Goal: Information Seeking & Learning: Learn about a topic

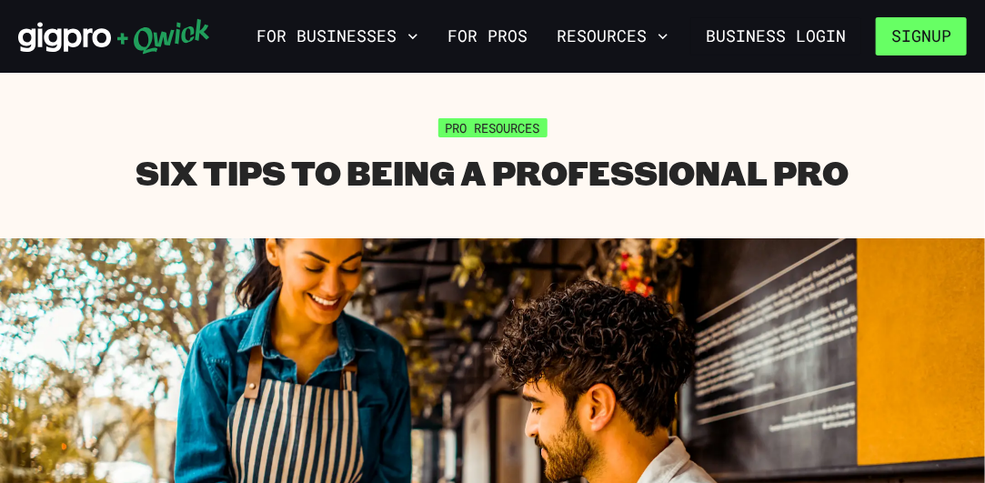
click at [897, 37] on button "Signup" at bounding box center [921, 36] width 91 height 38
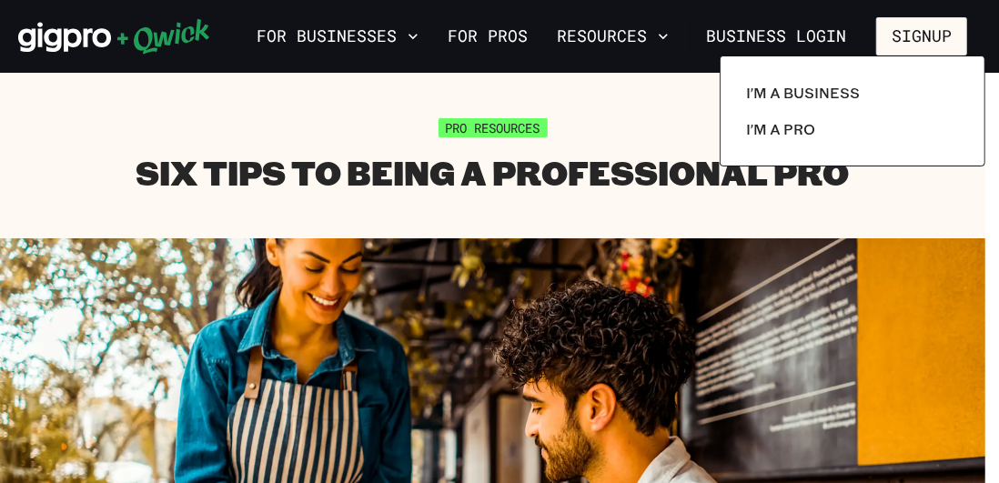
click at [821, 43] on div at bounding box center [499, 241] width 999 height 483
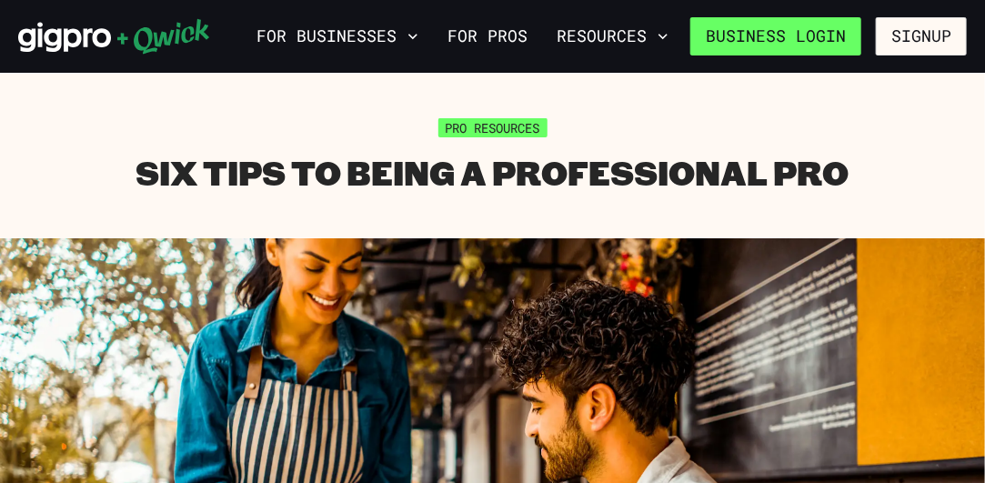
click at [826, 28] on link "Business Login" at bounding box center [776, 36] width 171 height 38
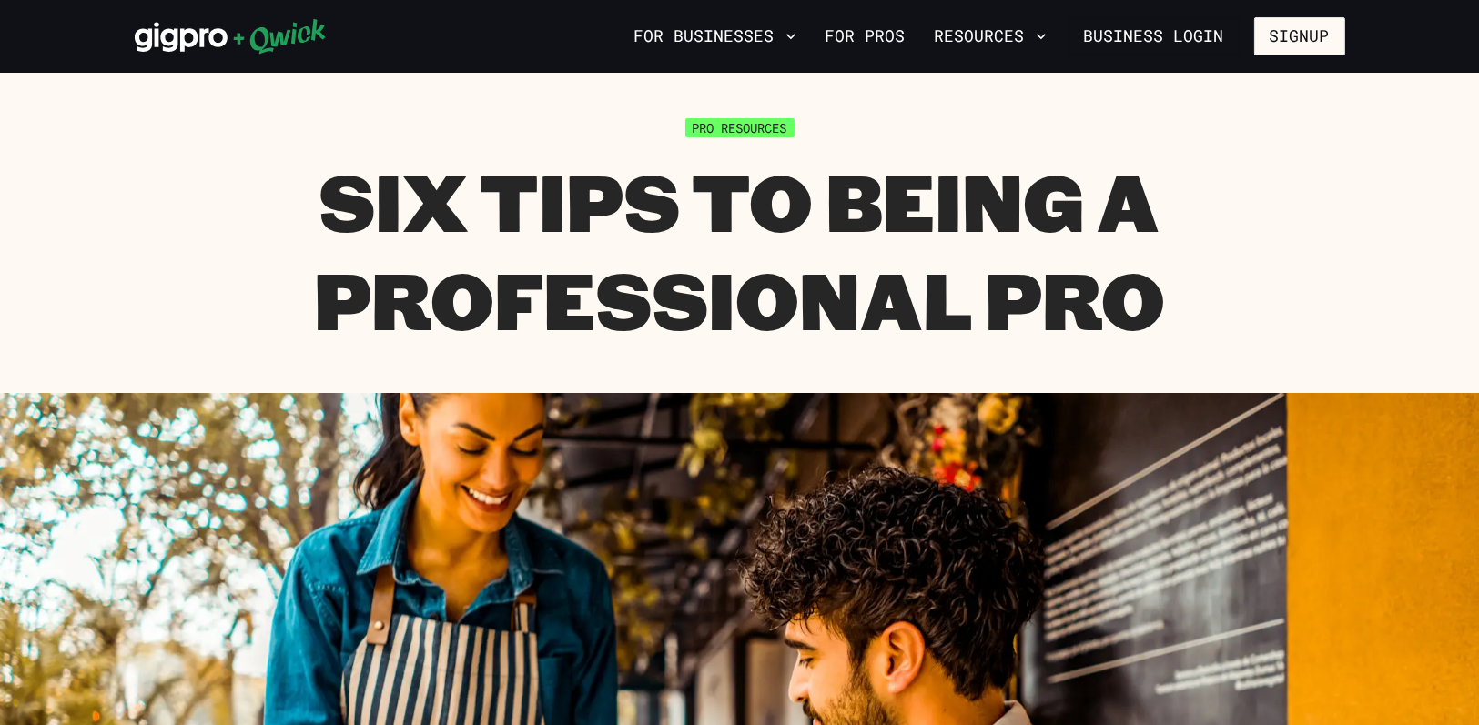
click at [984, 168] on h1 "Six Tips To Being a Professional Pro" at bounding box center [740, 250] width 1210 height 196
click at [984, 142] on div "Pro Resources Six Tips To Being a Professional Pro" at bounding box center [740, 232] width 1210 height 229
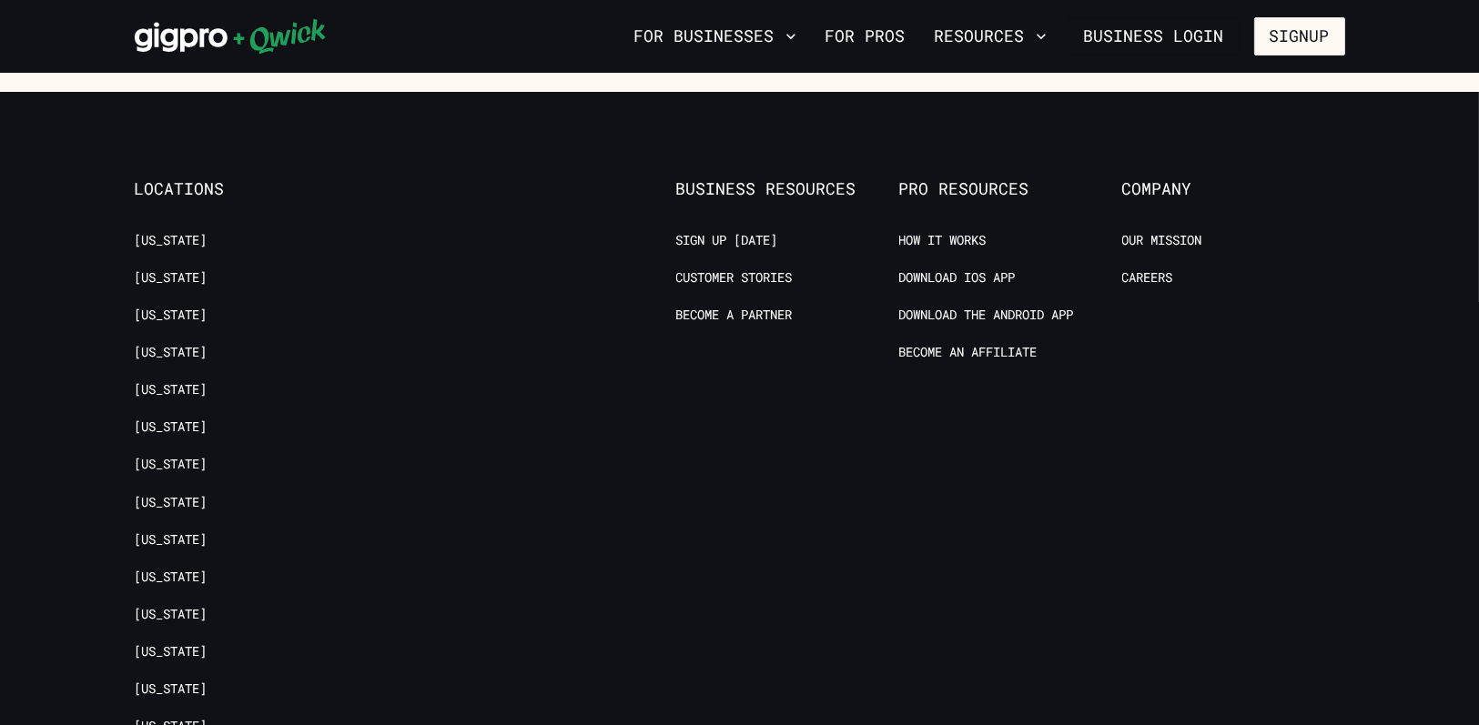
scroll to position [2821, 0]
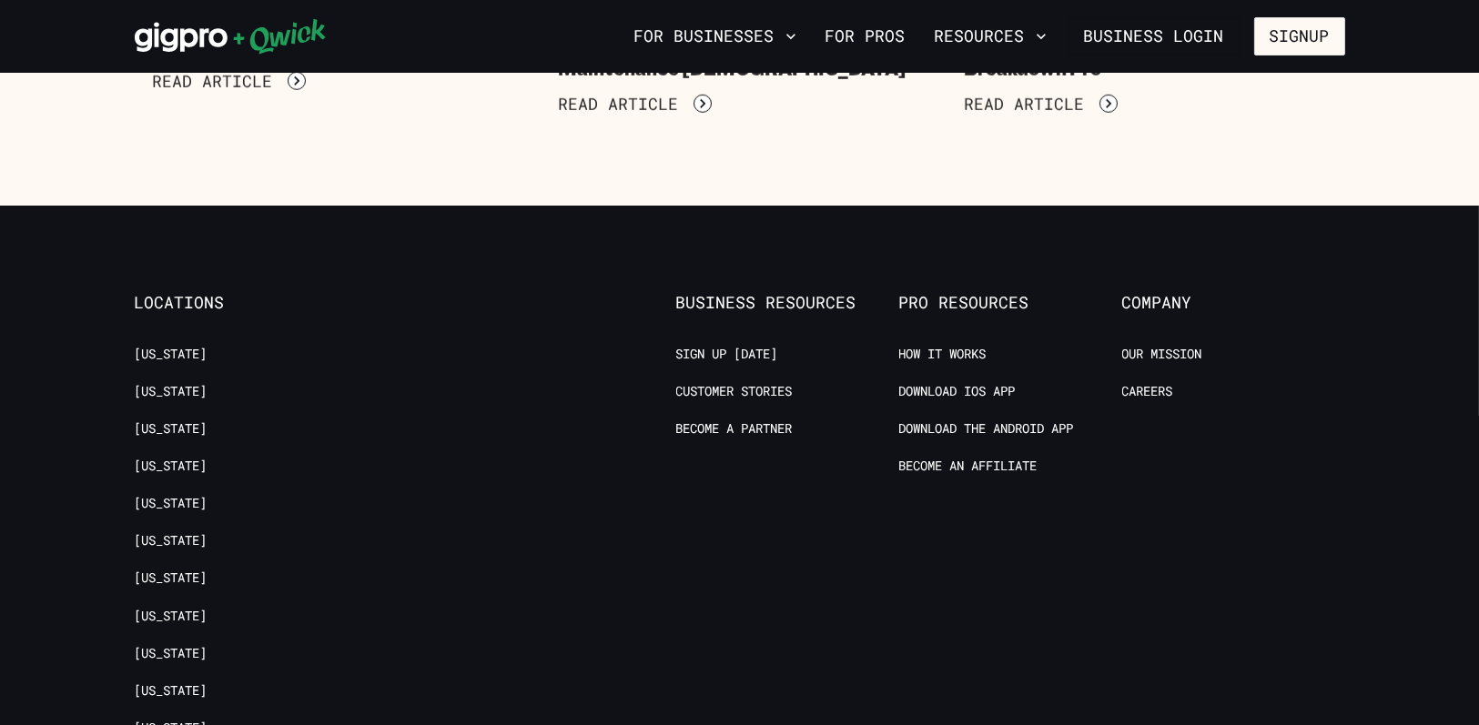
click at [954, 308] on span "Pro Resources" at bounding box center [1010, 303] width 223 height 20
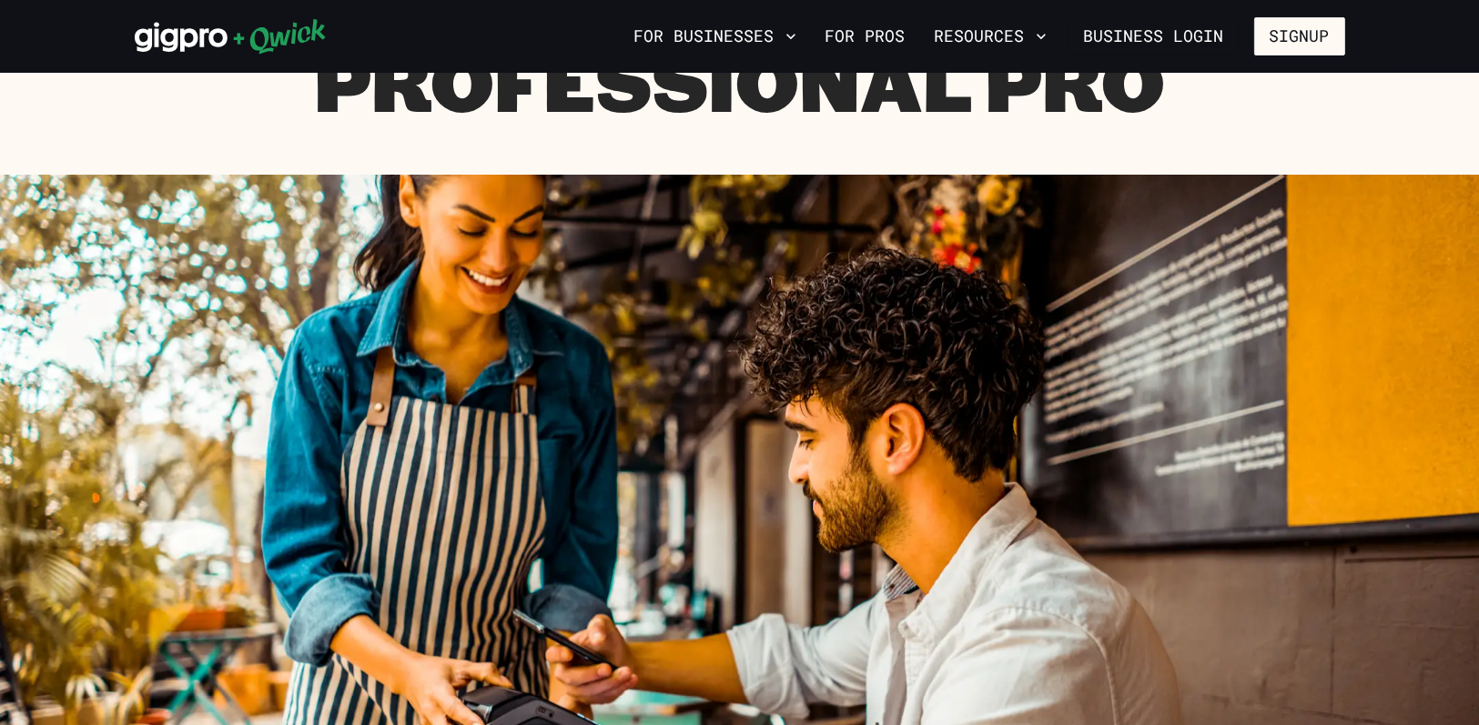
scroll to position [0, 0]
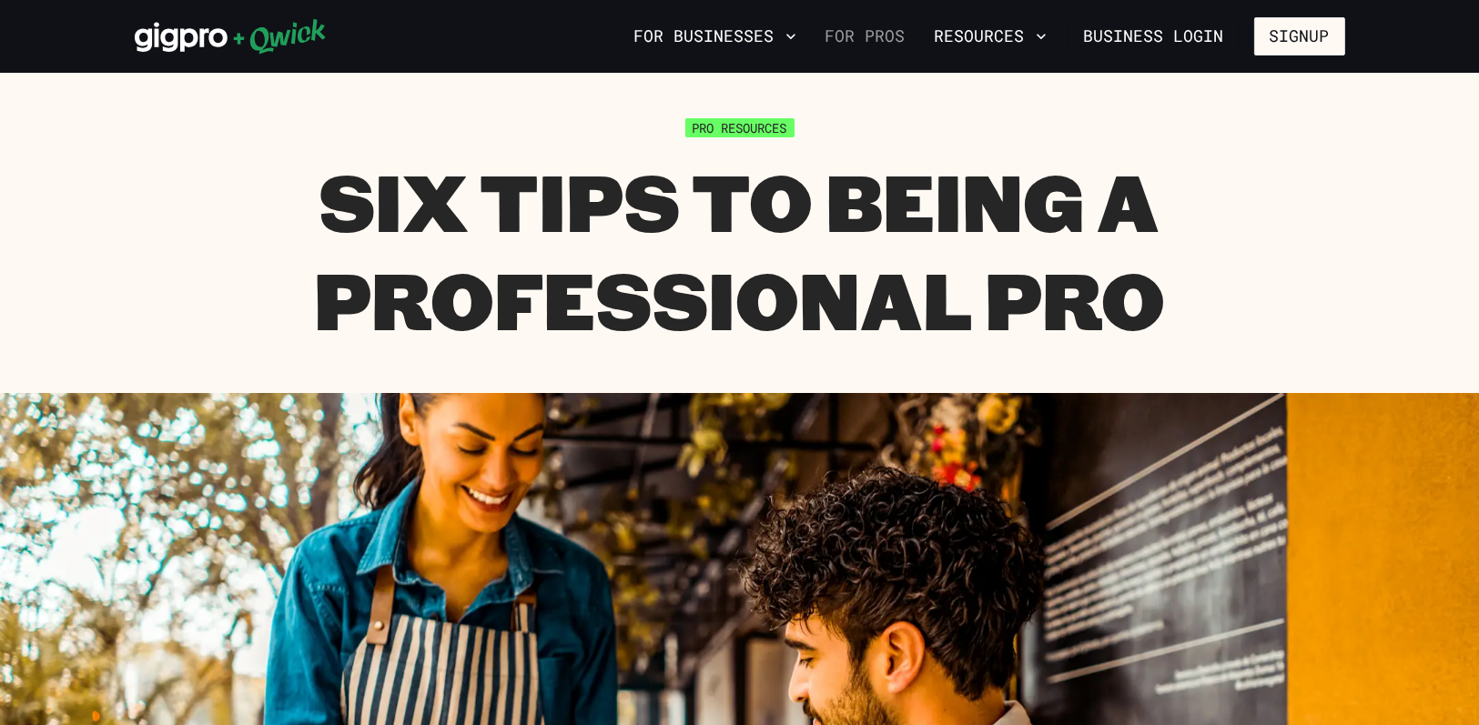
click at [873, 29] on link "For Pros" at bounding box center [865, 36] width 95 height 31
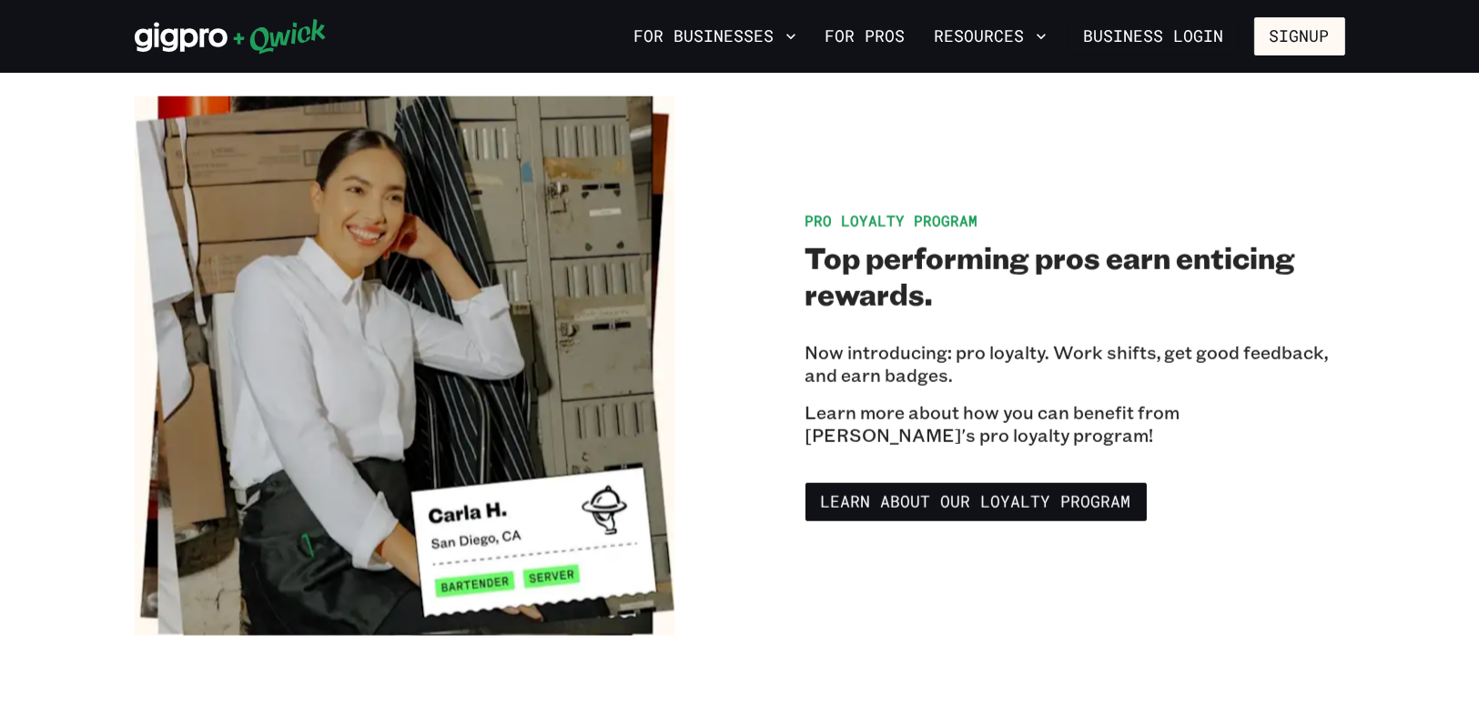
scroll to position [2911, 0]
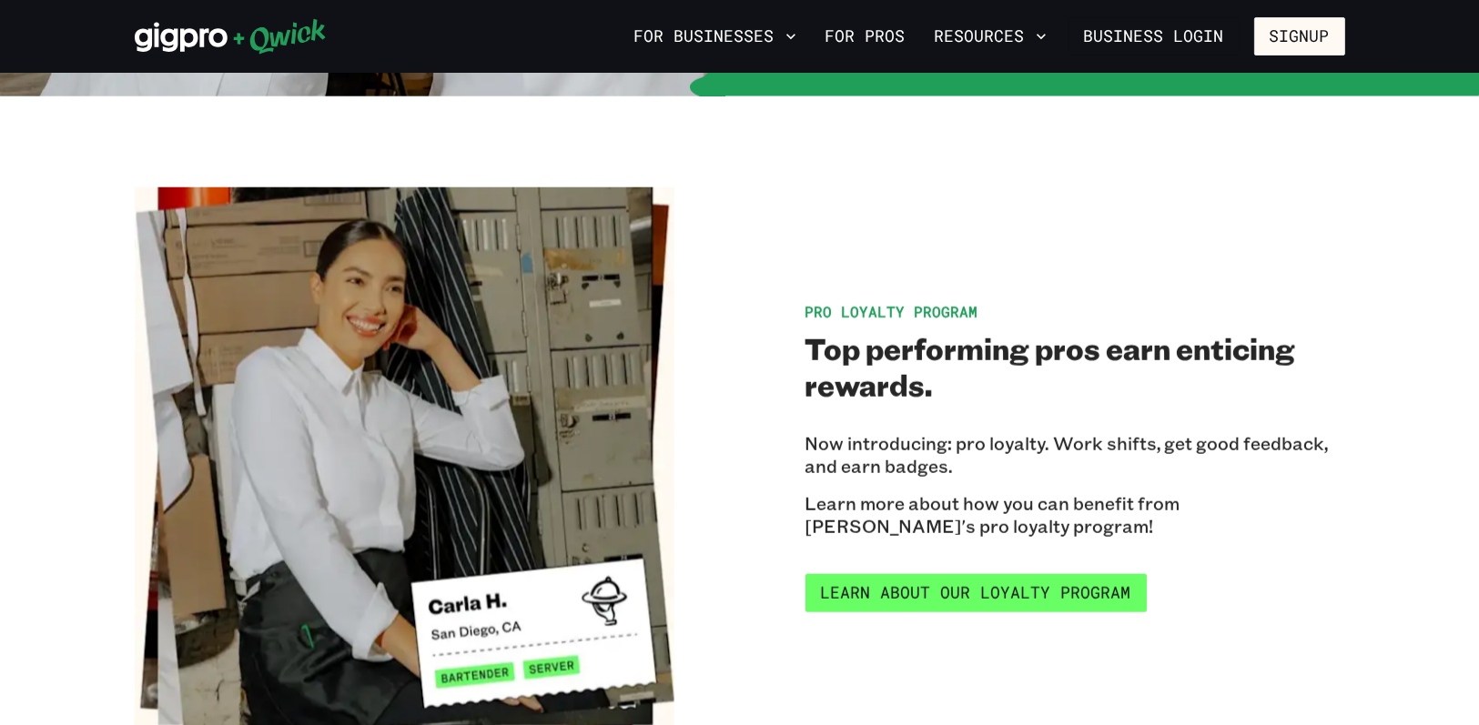
click at [984, 482] on link "Learn about our Loyalty Program" at bounding box center [975, 593] width 341 height 38
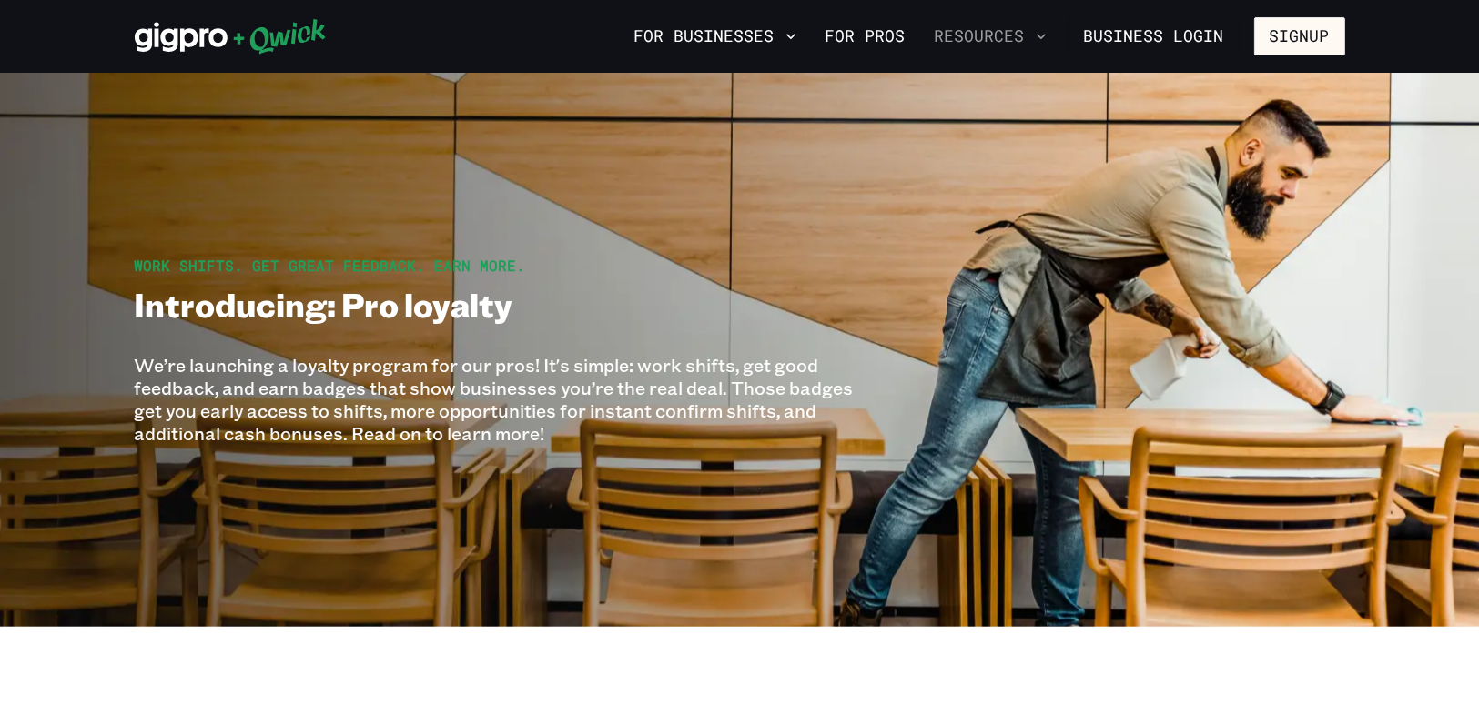
click at [984, 35] on button "Resources" at bounding box center [990, 36] width 126 height 31
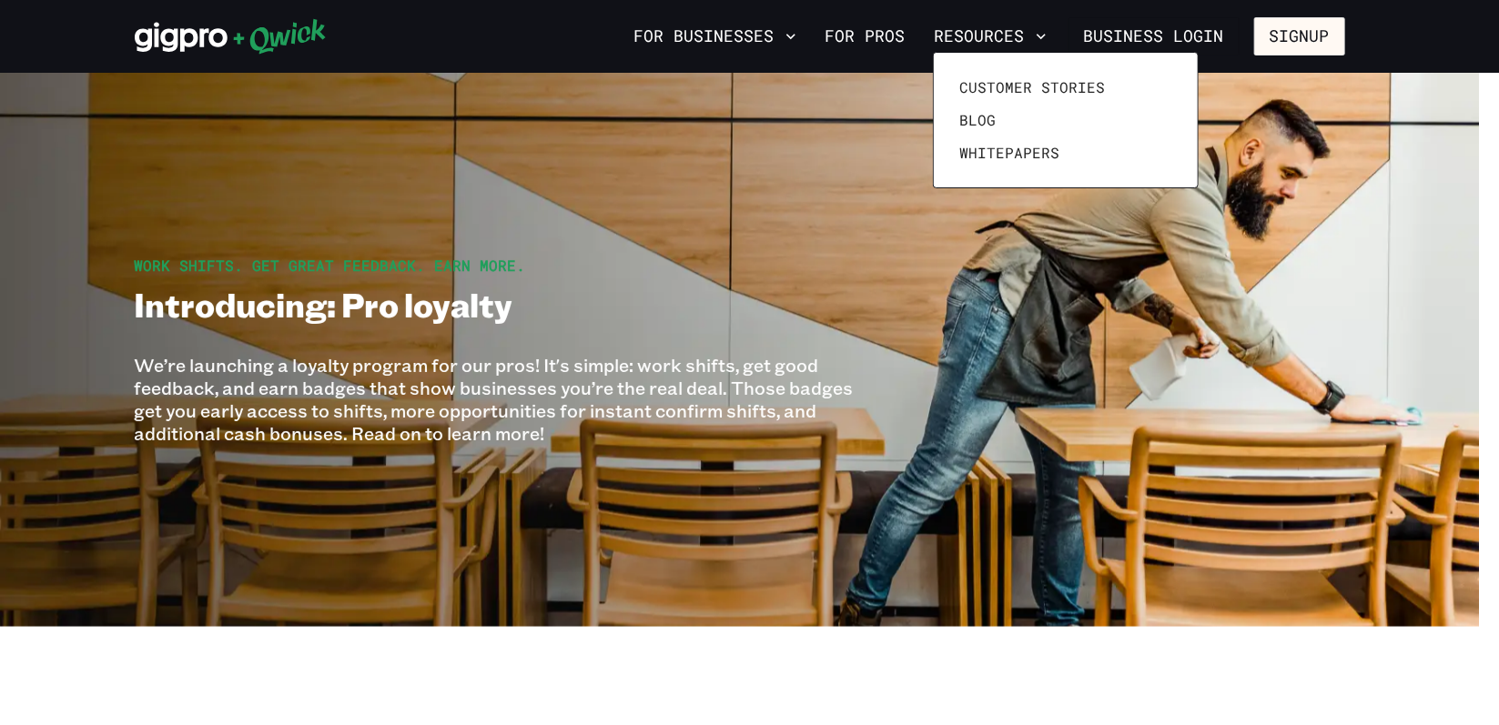
click at [755, 36] on div at bounding box center [749, 362] width 1499 height 725
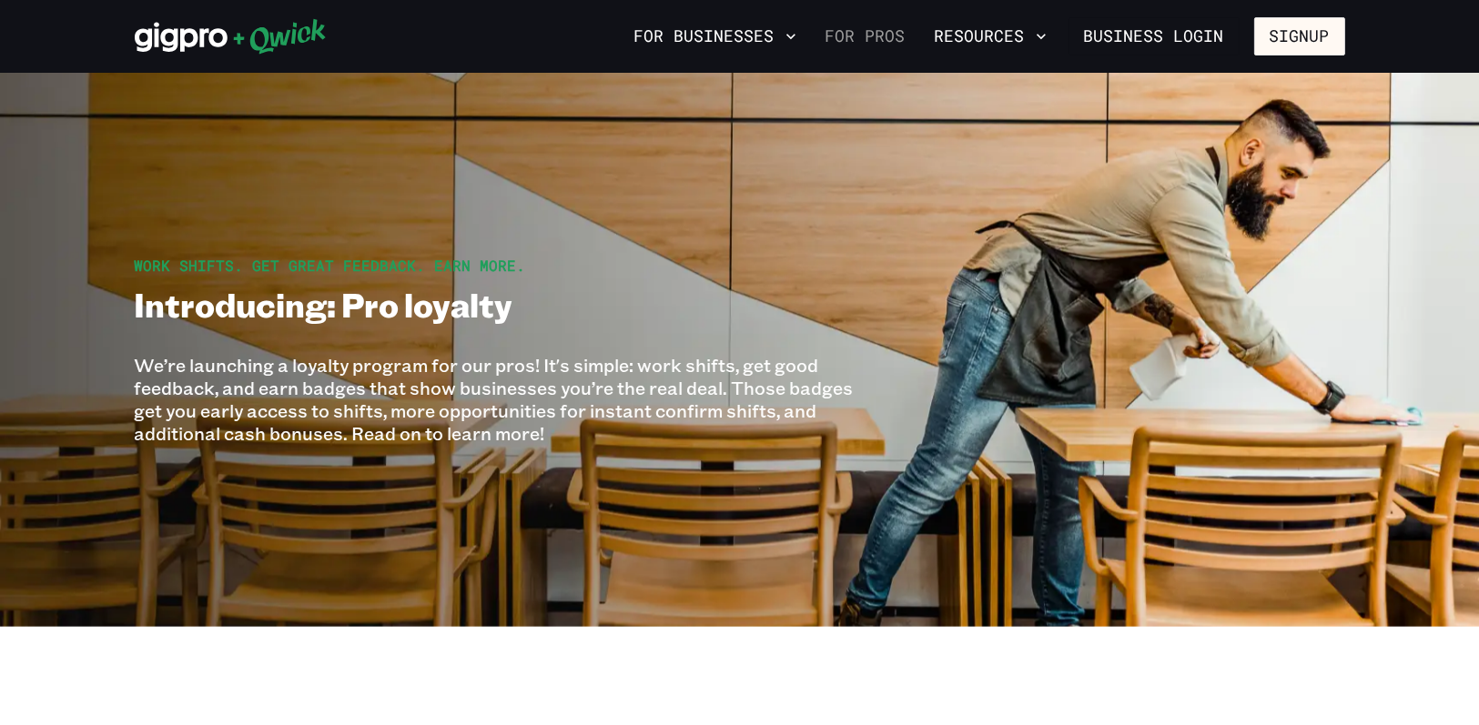
click at [879, 37] on link "For Pros" at bounding box center [865, 36] width 95 height 31
